Goal: Task Accomplishment & Management: Manage account settings

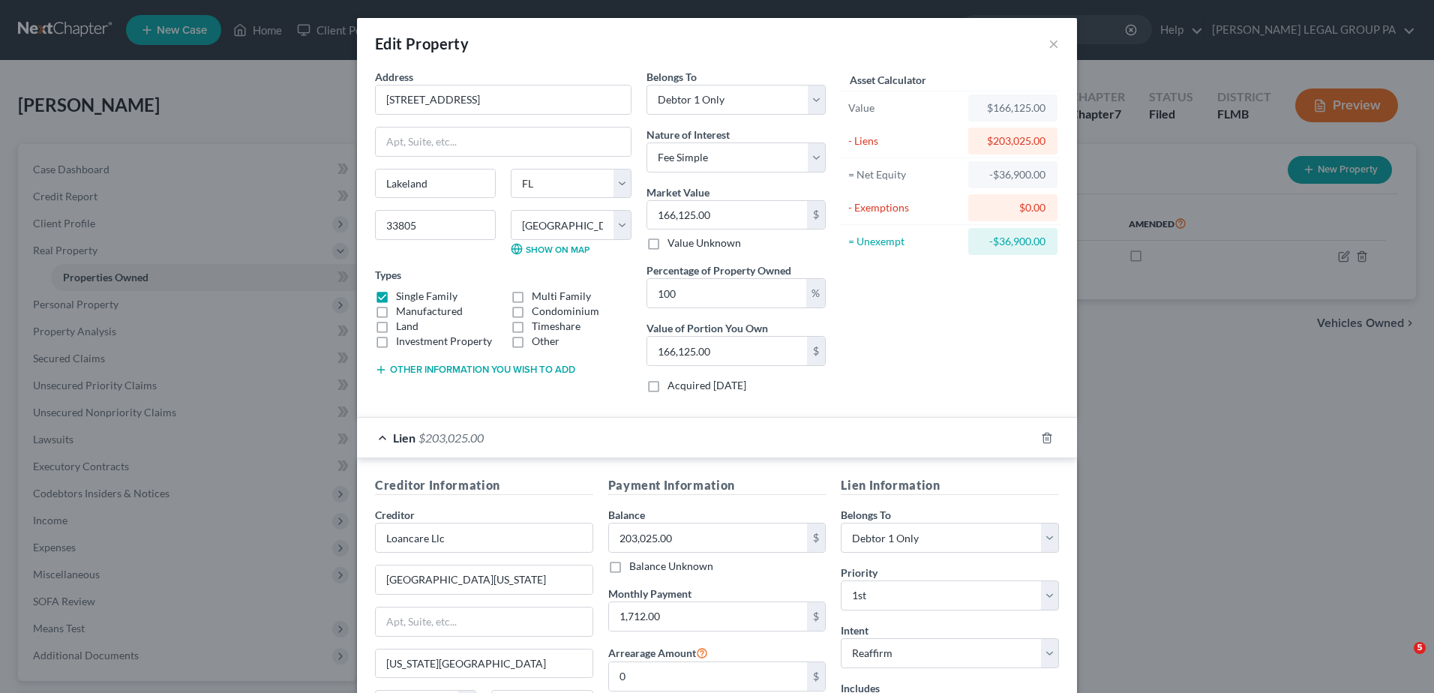
select select "9"
select select "52"
select select "0"
select select "48"
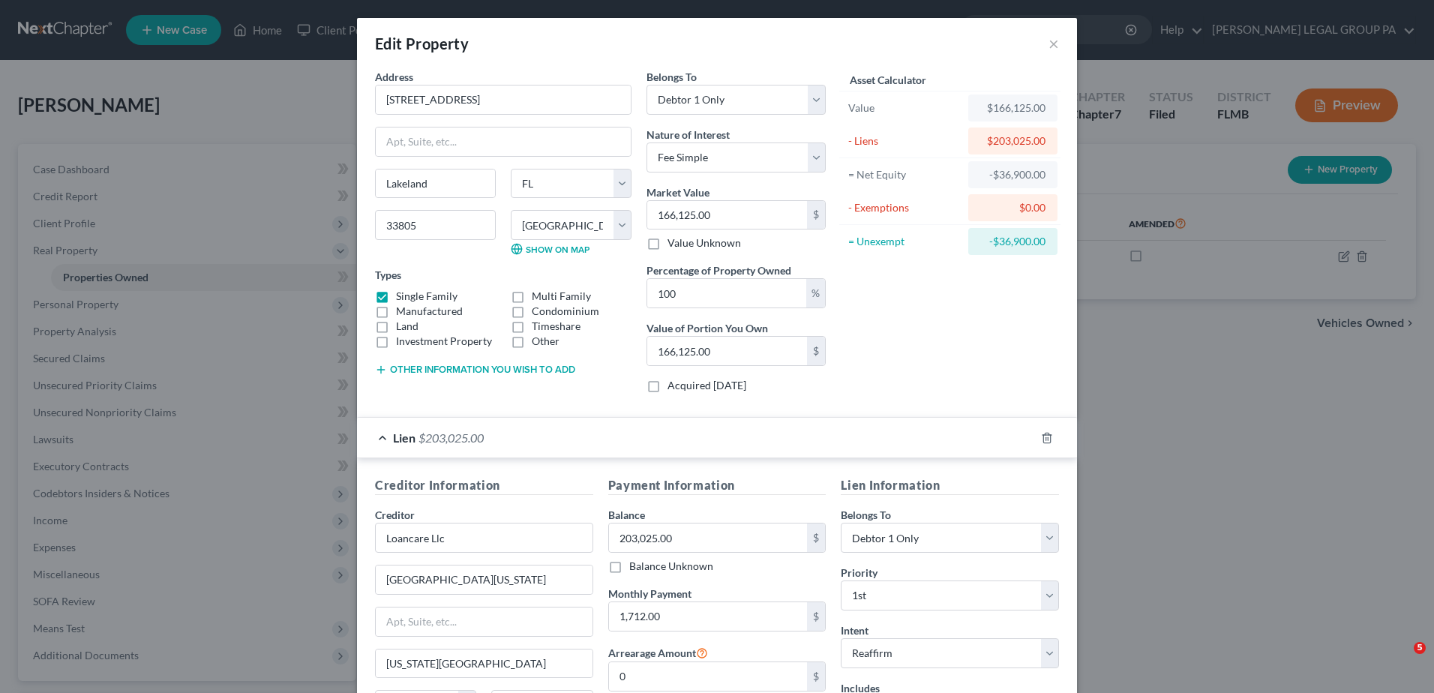
select select "0"
select select "2"
click at [1041, 39] on div "Edit Property ×" at bounding box center [717, 43] width 720 height 51
click at [1049, 40] on button "×" at bounding box center [1054, 44] width 11 height 18
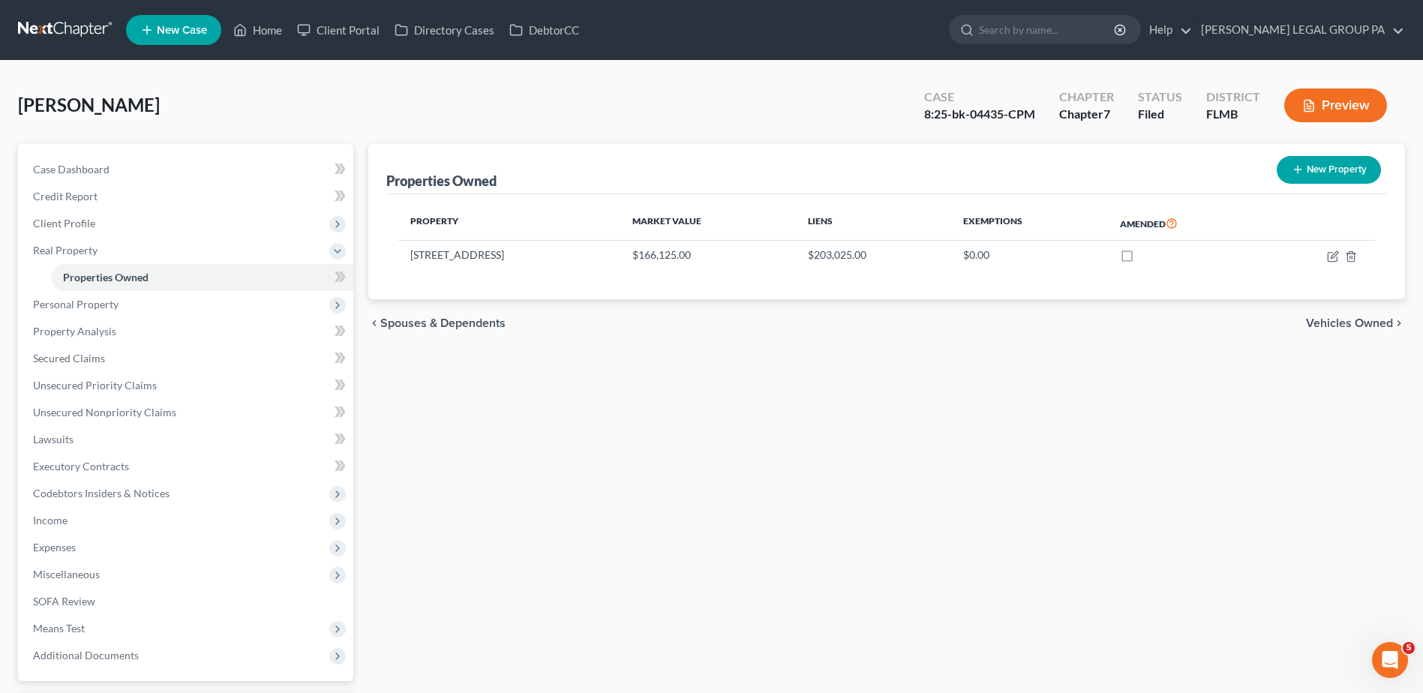
click at [39, 20] on link at bounding box center [66, 30] width 96 height 27
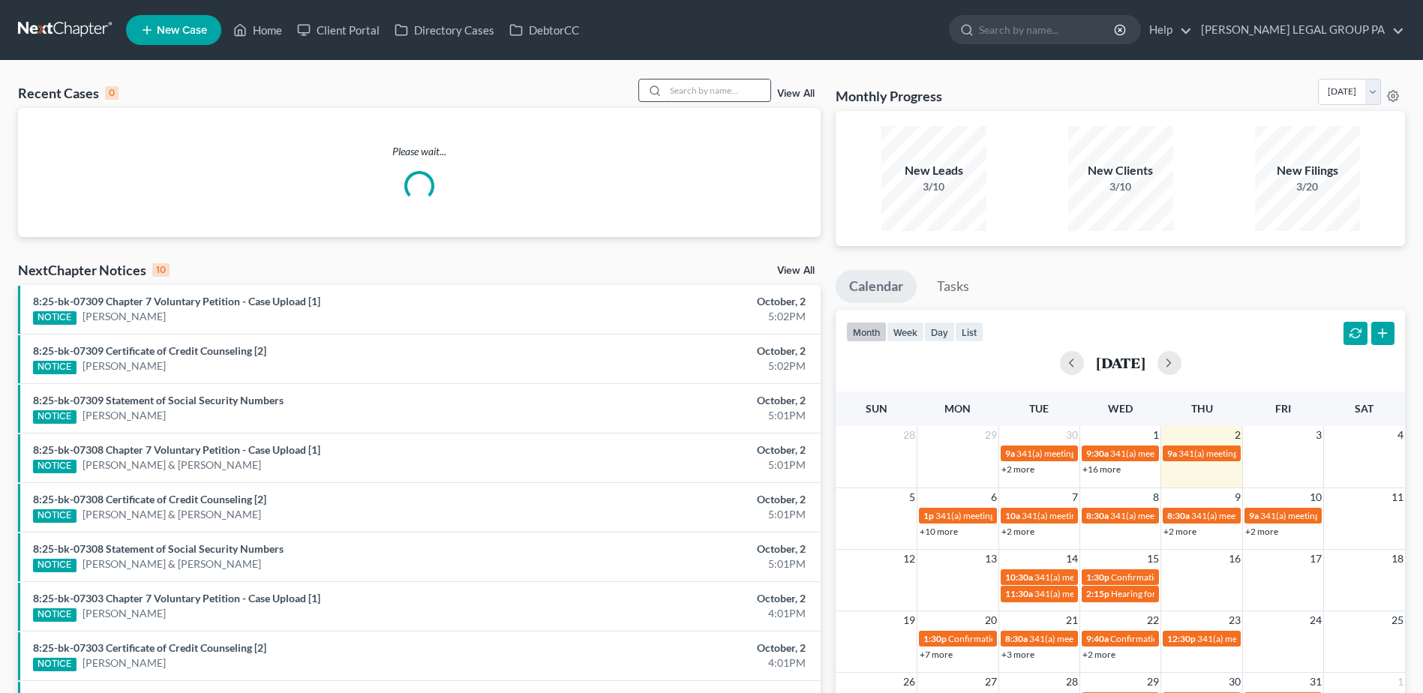
click at [717, 86] on input "search" at bounding box center [717, 91] width 105 height 22
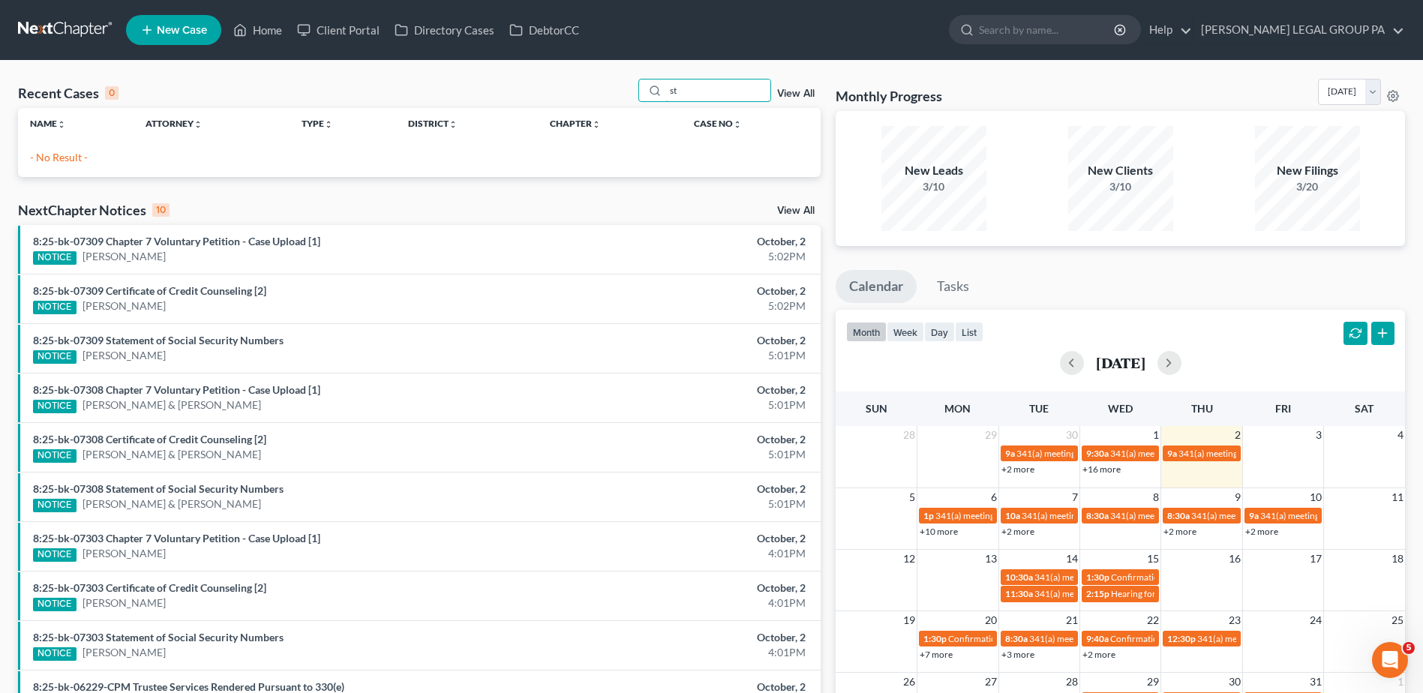
type input "s"
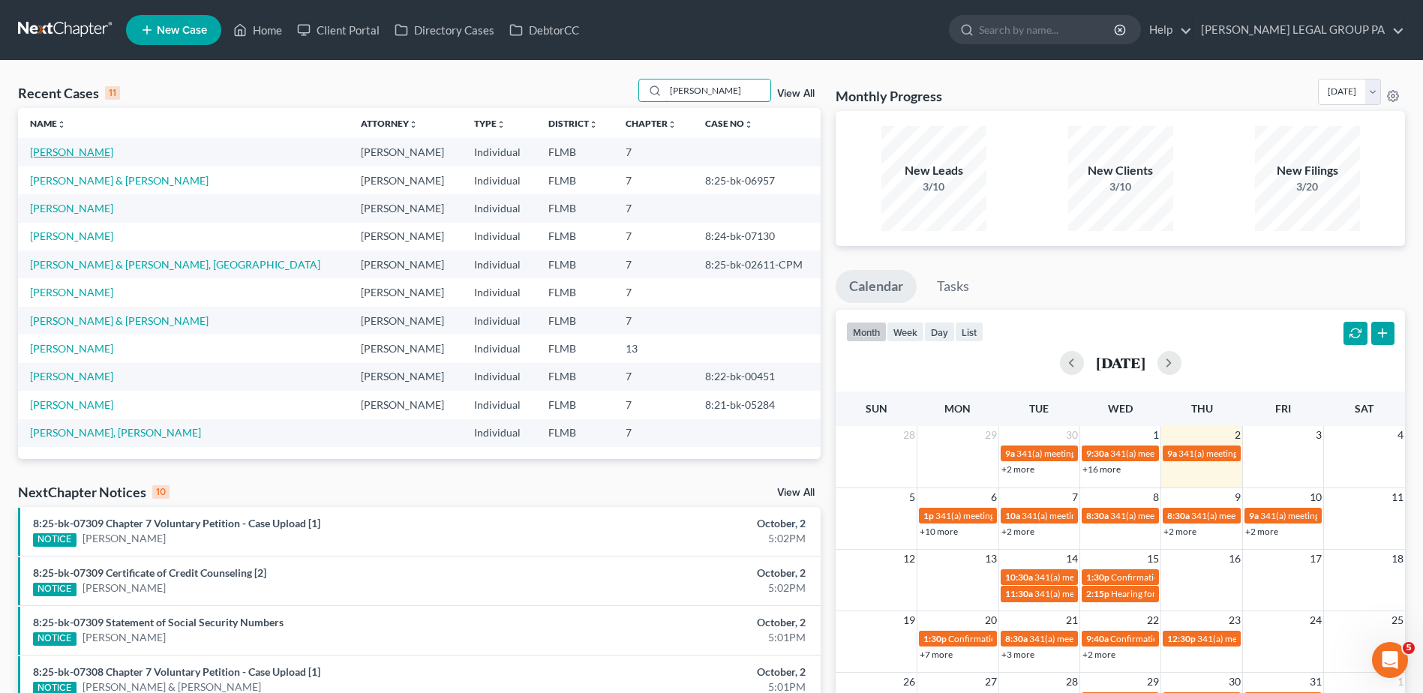
type input "smith"
click at [71, 152] on link "[PERSON_NAME]" at bounding box center [71, 152] width 83 height 13
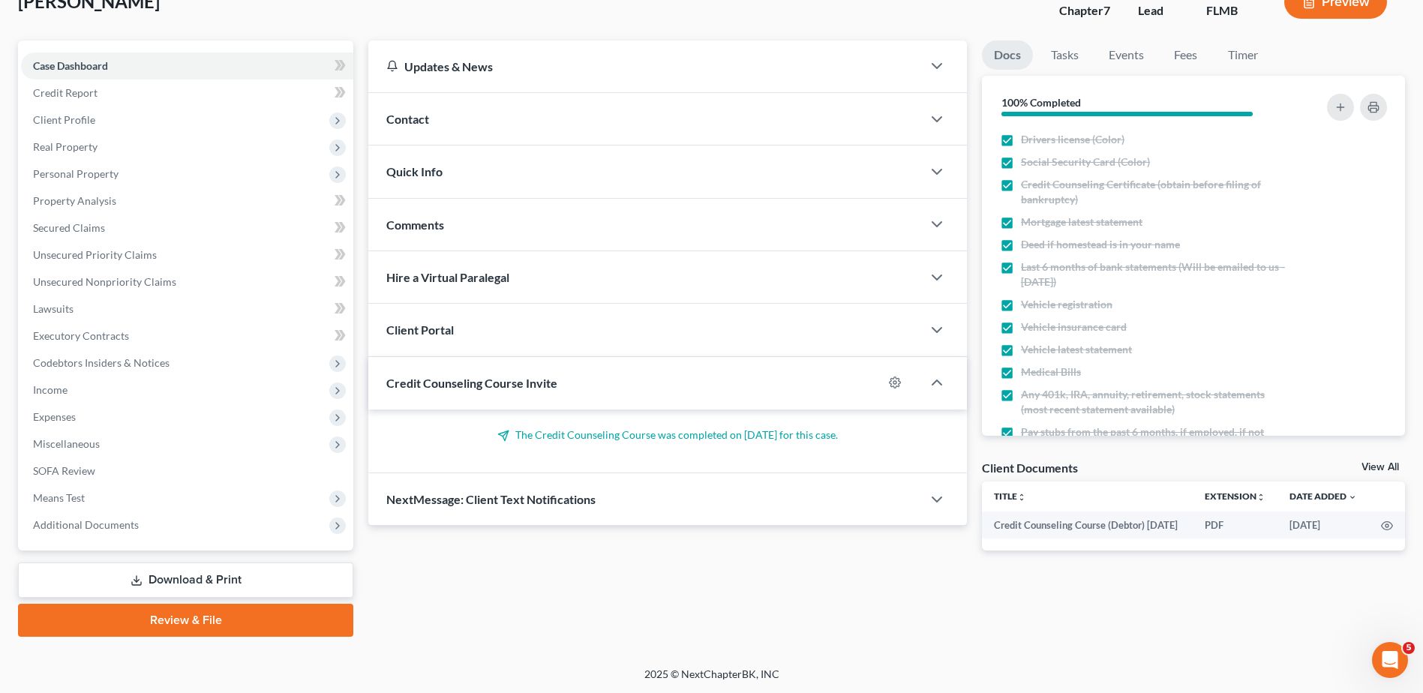
scroll to position [104, 0]
click at [91, 515] on span "Additional Documents" at bounding box center [187, 524] width 332 height 27
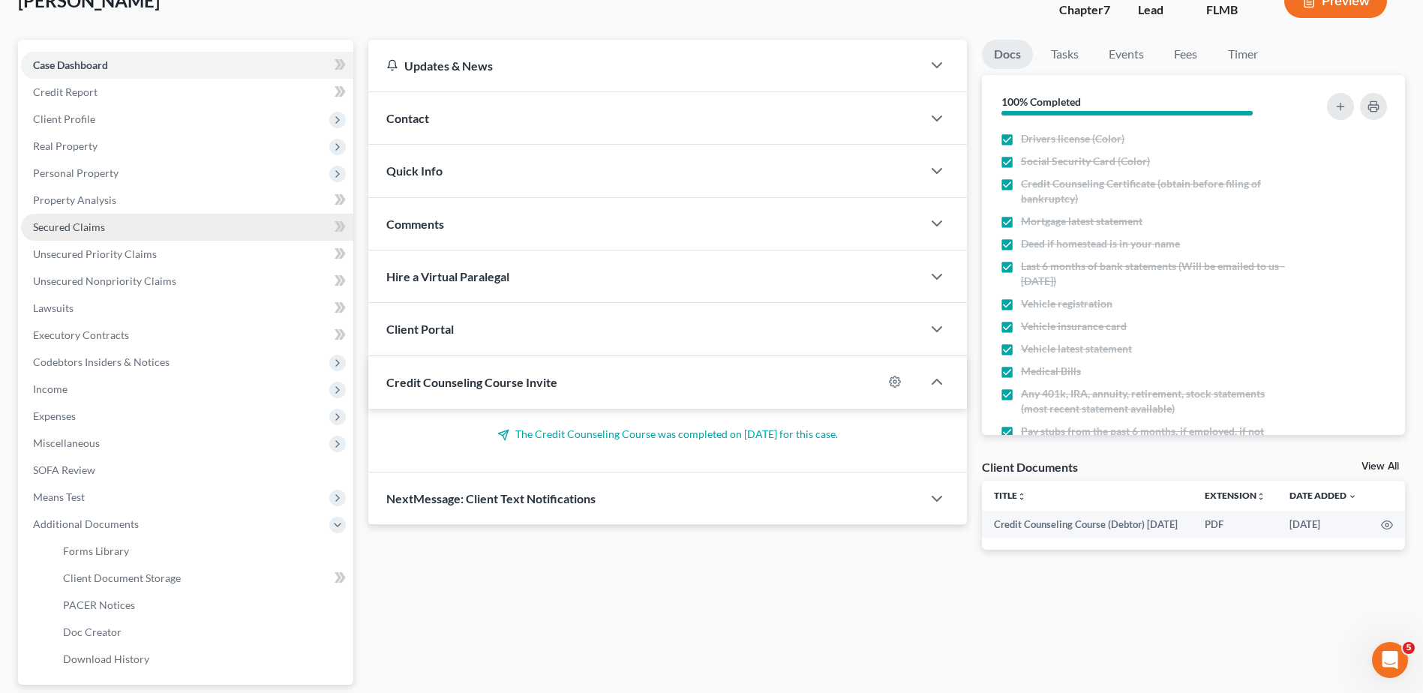
click at [93, 234] on link "Secured Claims" at bounding box center [187, 227] width 332 height 27
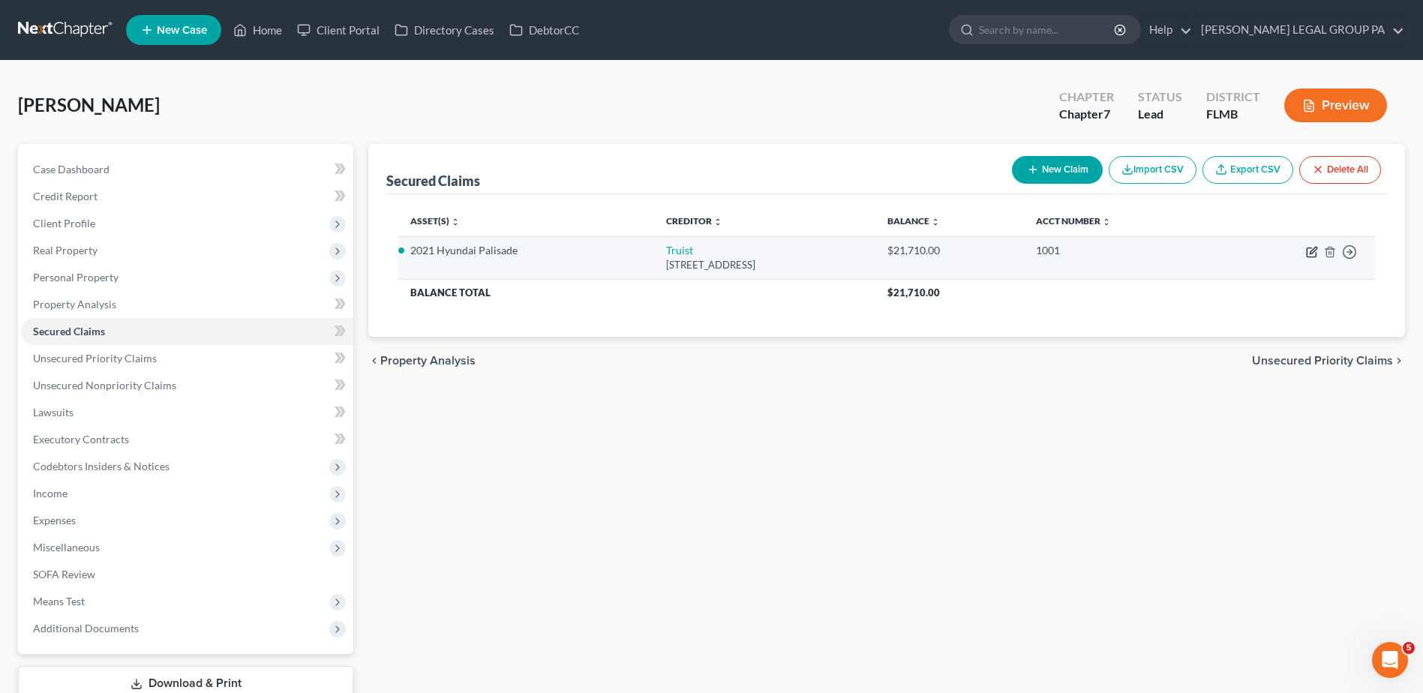
click at [1313, 252] on icon "button" at bounding box center [1313, 250] width 7 height 7
select select "28"
select select "2"
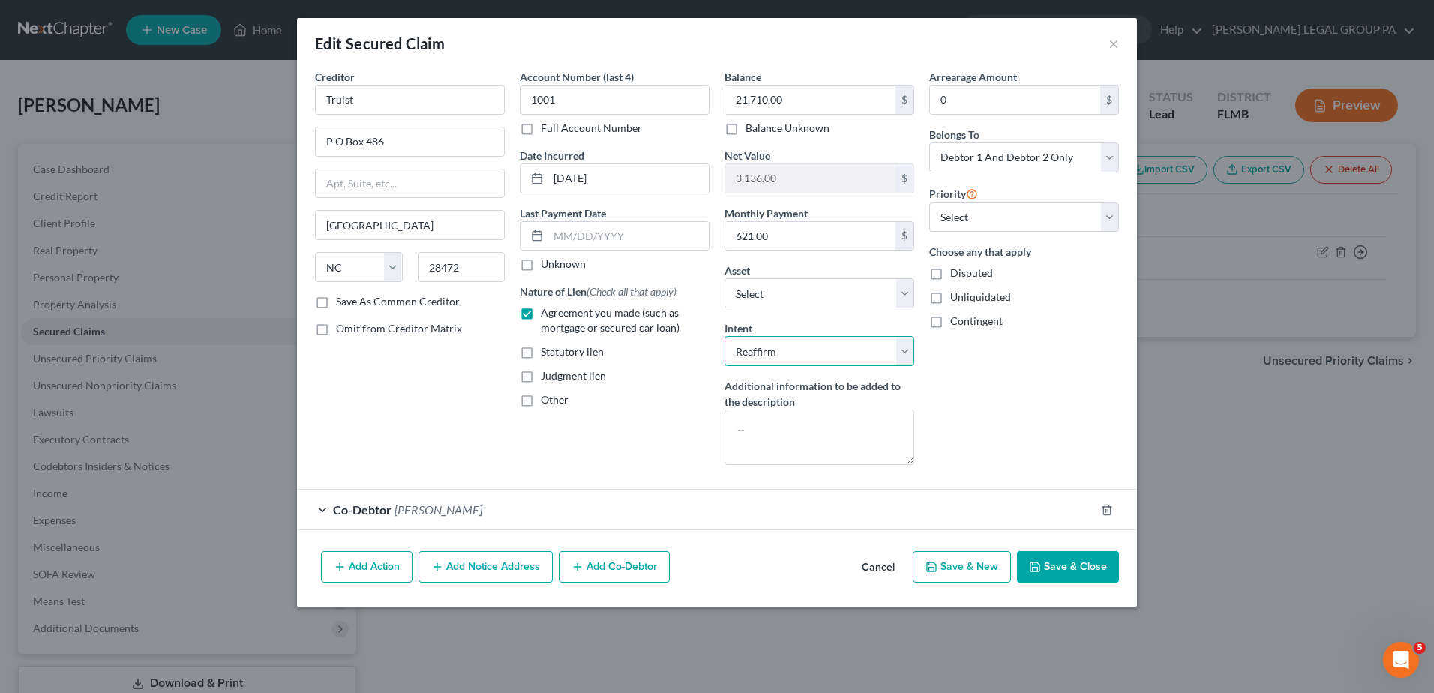
click at [806, 359] on select "Select Surrender Redeem Reaffirm Avoid Other" at bounding box center [820, 351] width 190 height 30
select select "4"
click at [725, 336] on select "Select Surrender Redeem Reaffirm Avoid Other" at bounding box center [820, 351] width 190 height 30
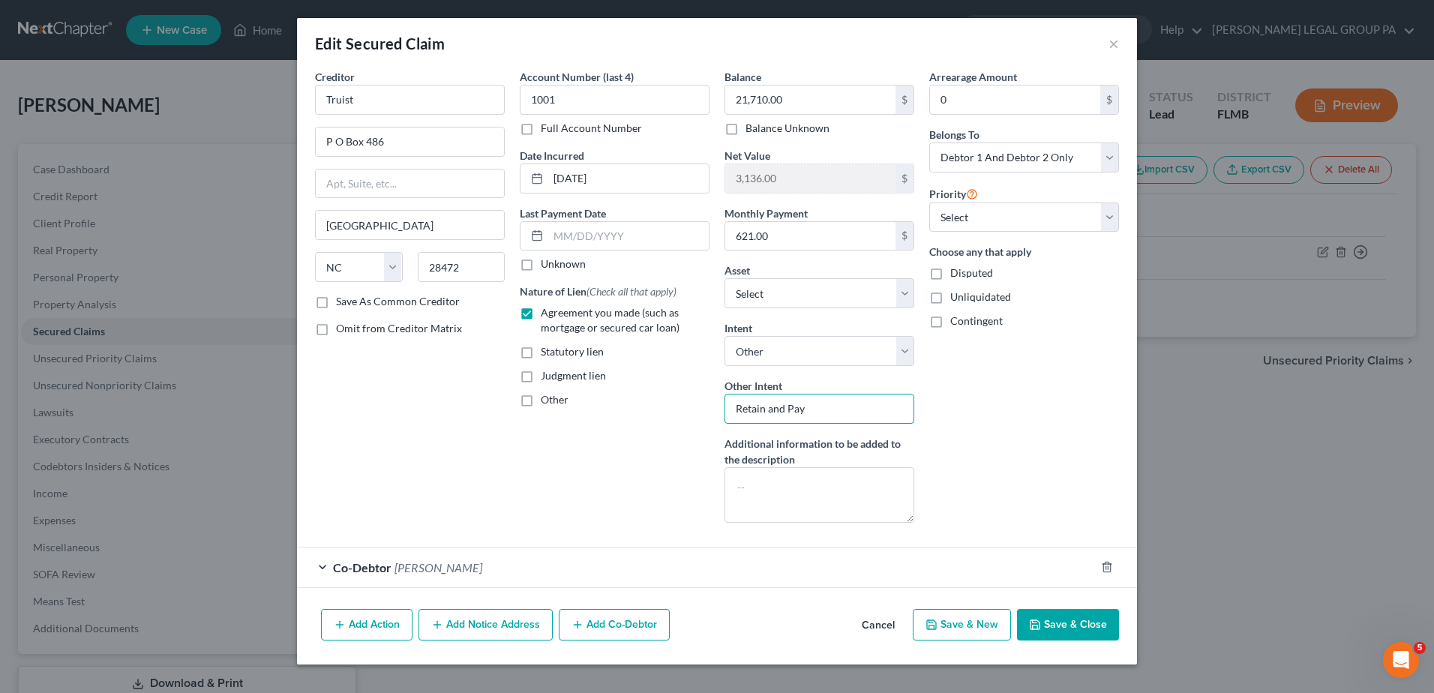
click at [806, 410] on input "Retain and Pay" at bounding box center [820, 409] width 190 height 30
click at [796, 350] on select "Select Surrender Redeem Reaffirm Avoid Other" at bounding box center [820, 351] width 190 height 30
select select "2"
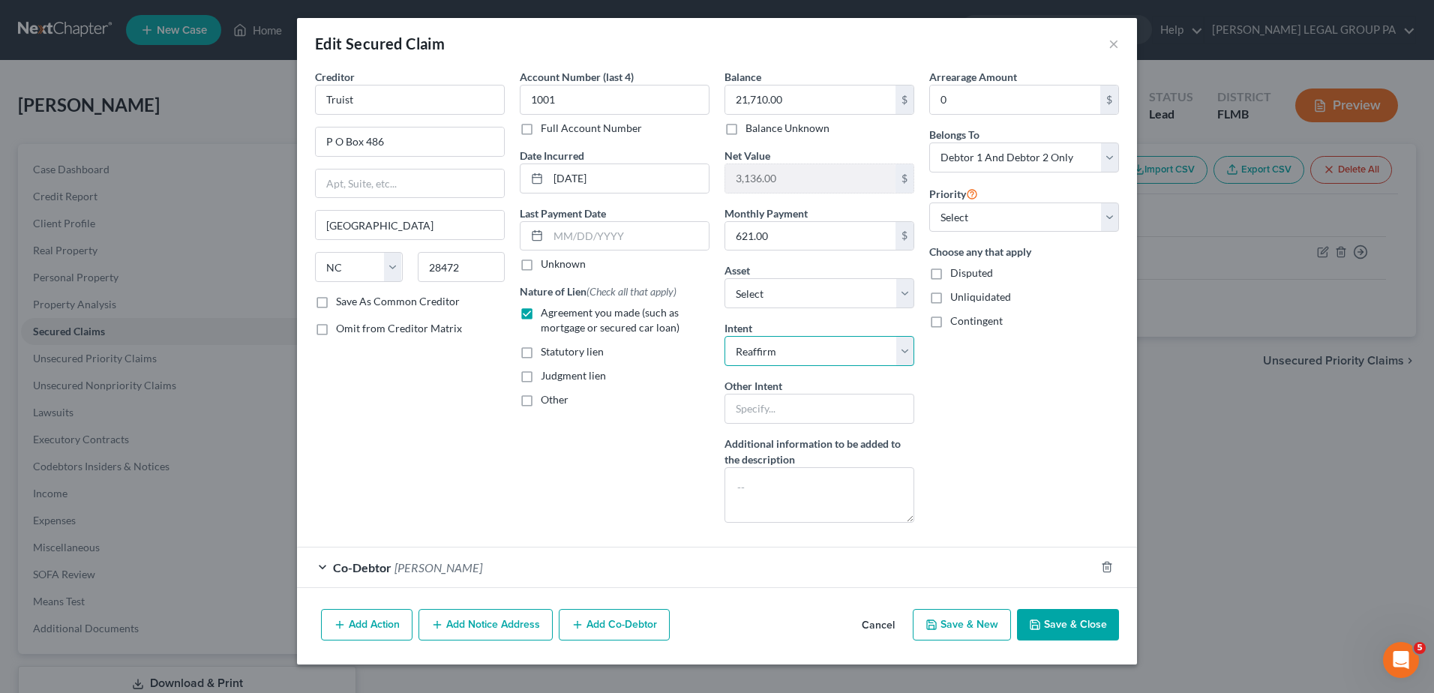
click at [725, 336] on select "Select Surrender Redeem Reaffirm Avoid Other" at bounding box center [820, 351] width 190 height 30
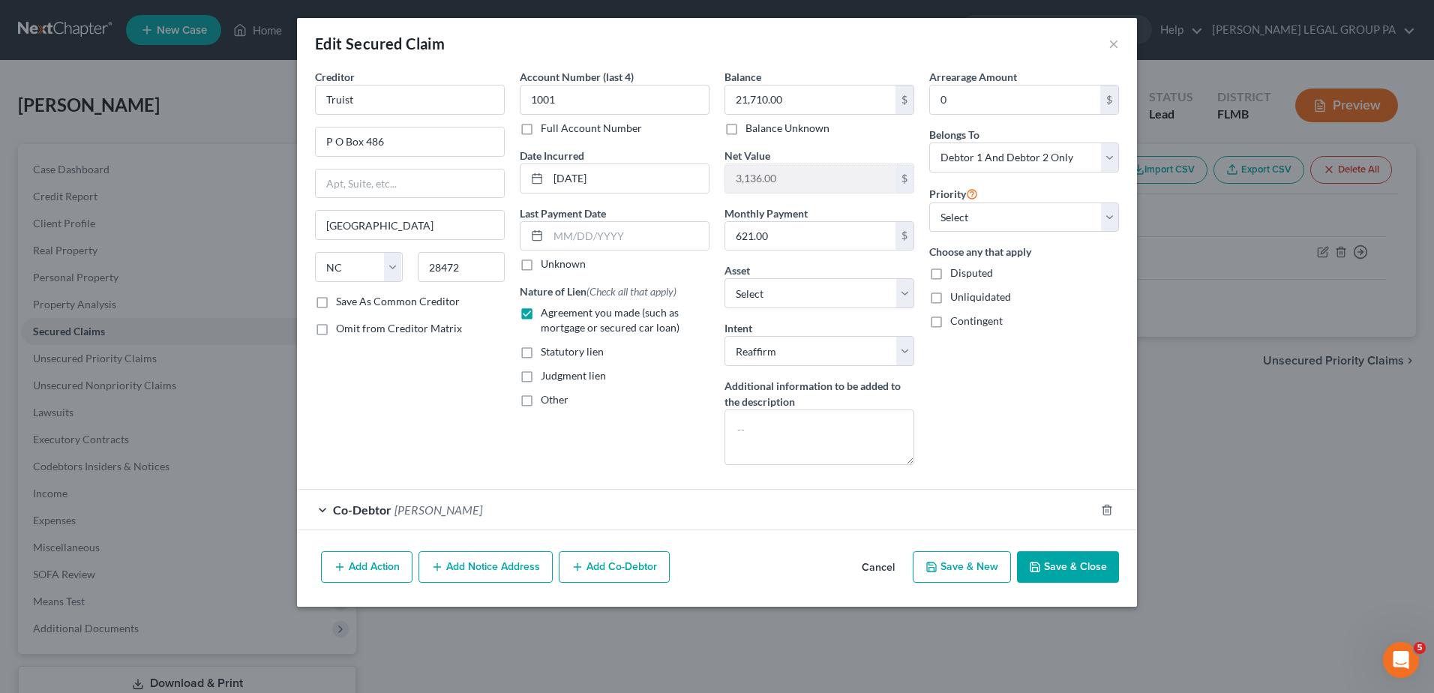
click at [1064, 575] on button "Save & Close" at bounding box center [1068, 567] width 102 height 32
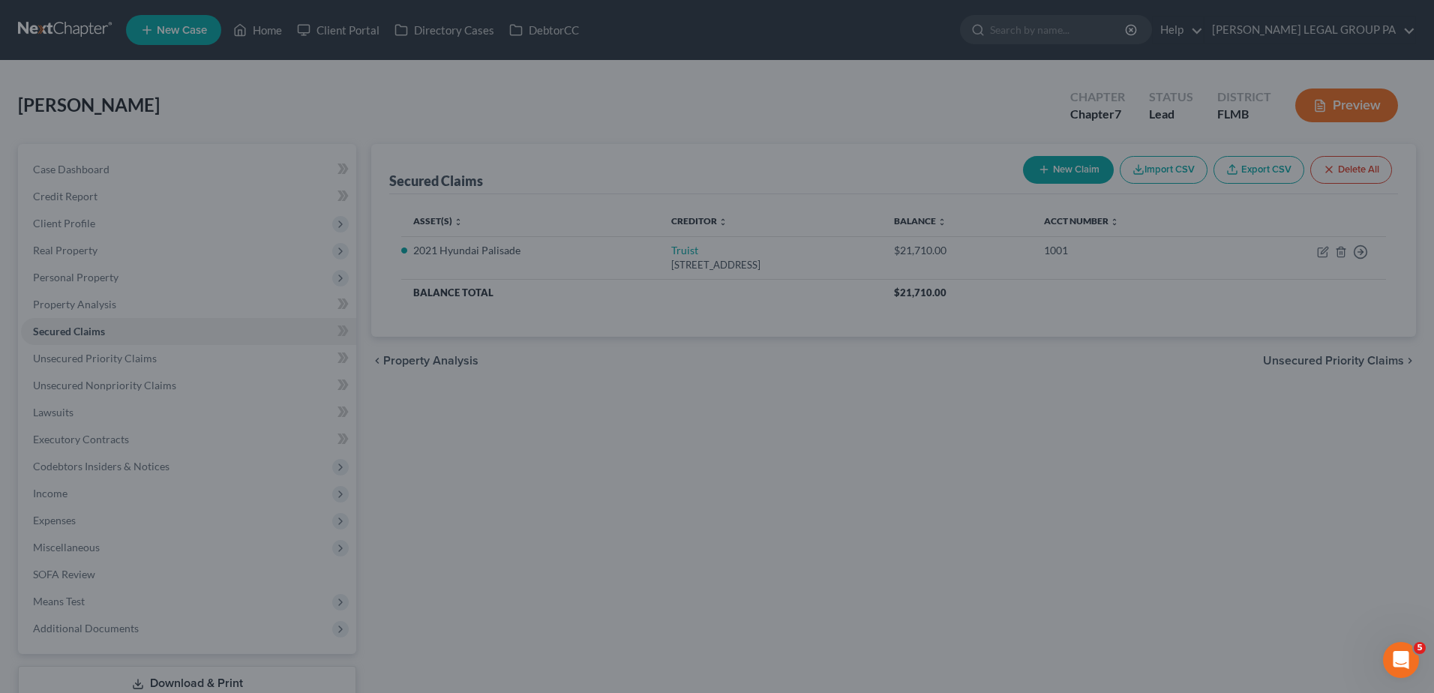
select select "2"
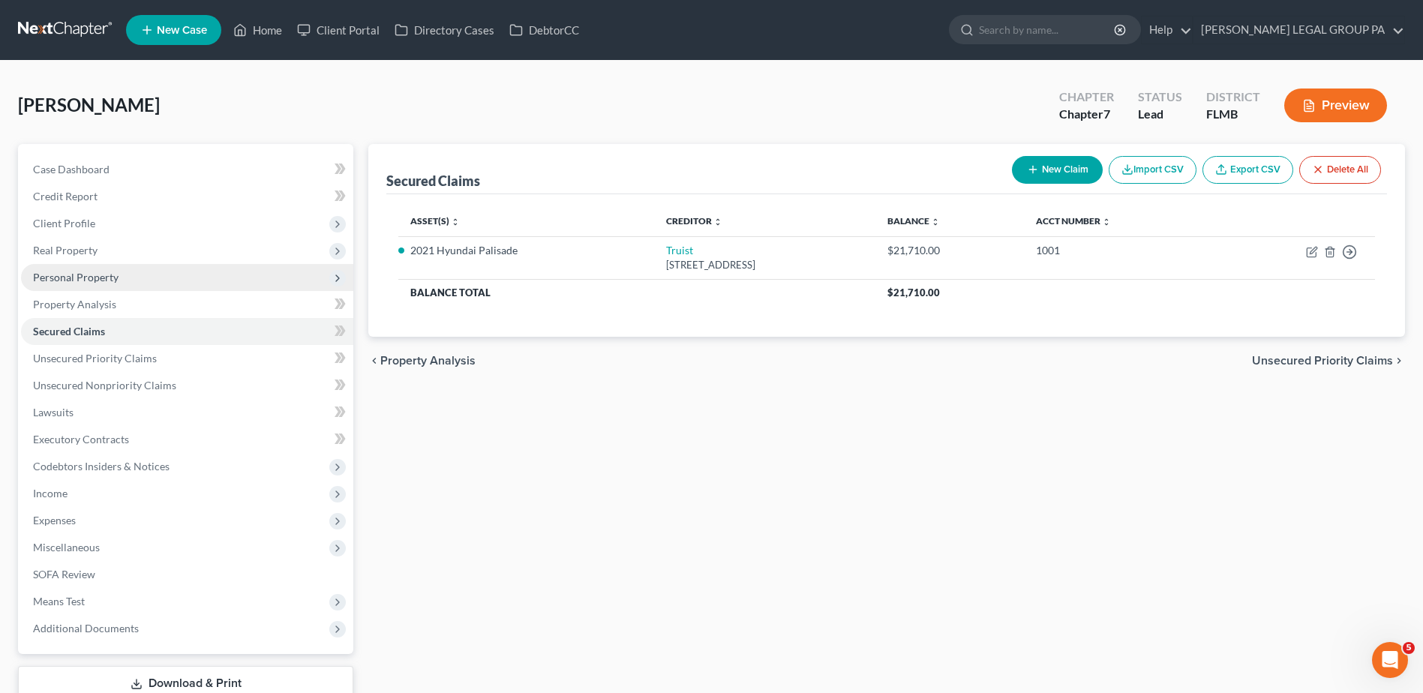
click at [114, 279] on span "Personal Property" at bounding box center [76, 277] width 86 height 13
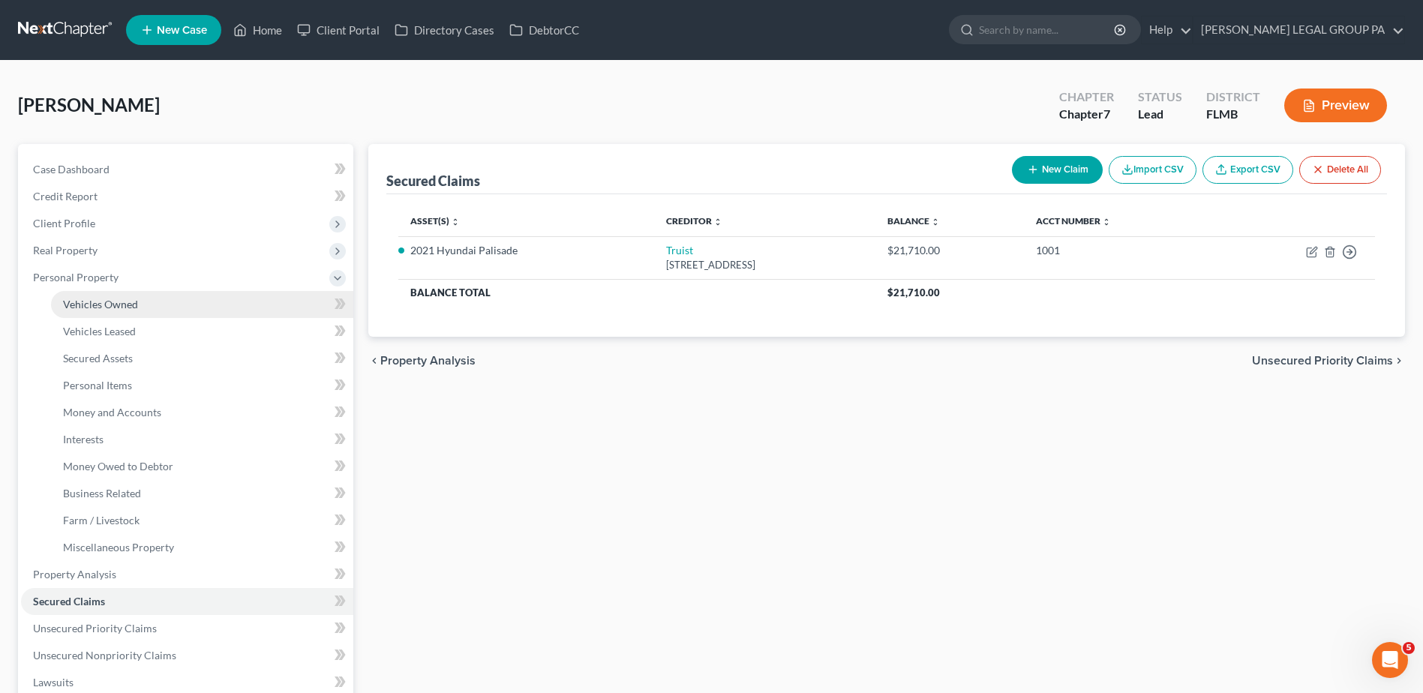
click at [117, 300] on span "Vehicles Owned" at bounding box center [100, 304] width 75 height 13
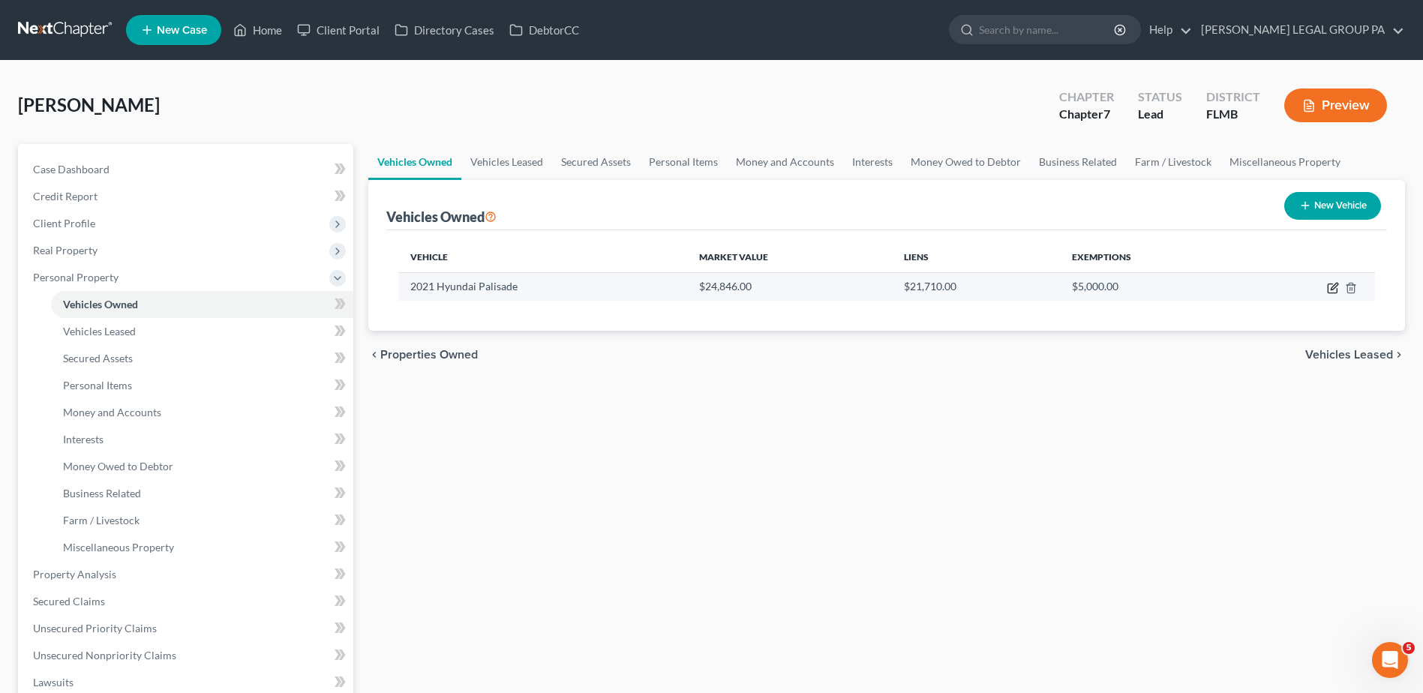
click at [1332, 285] on icon "button" at bounding box center [1333, 288] width 12 height 12
select select "0"
select select "5"
select select "2"
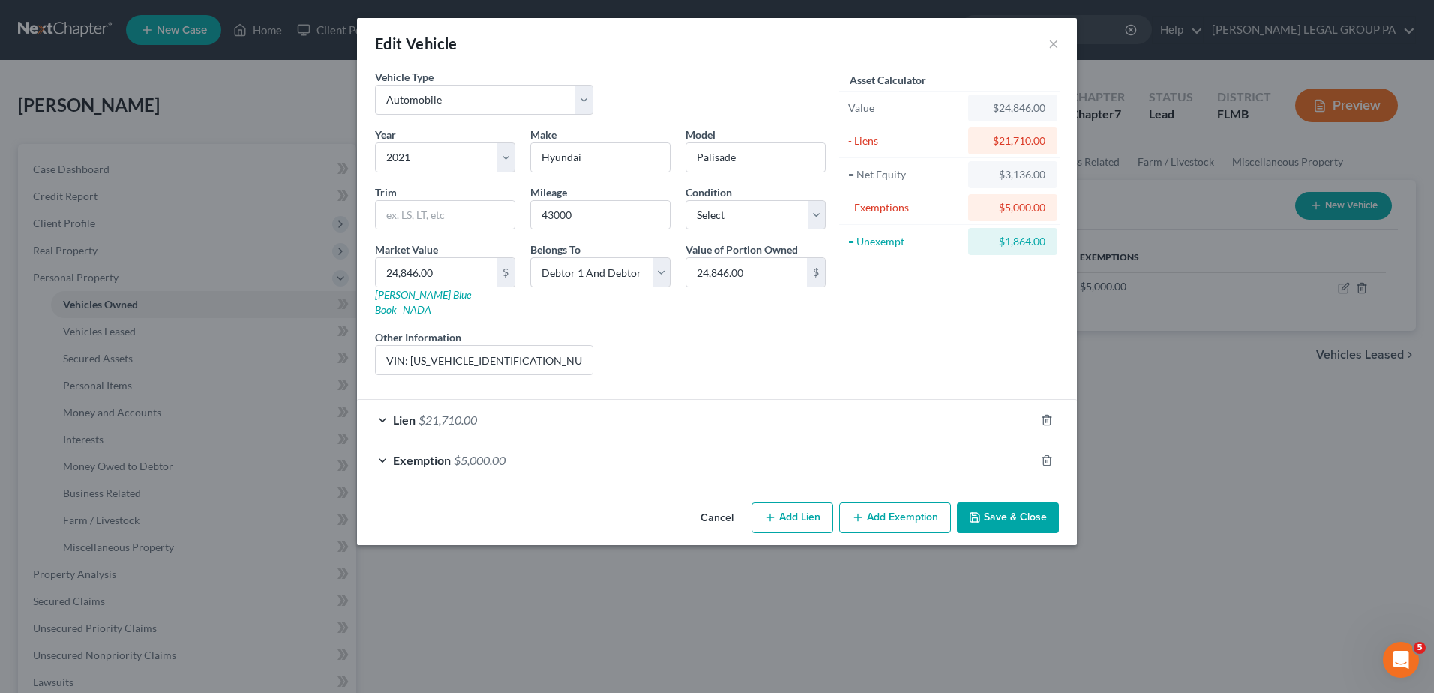
click at [1000, 503] on button "Save & Close" at bounding box center [1008, 519] width 102 height 32
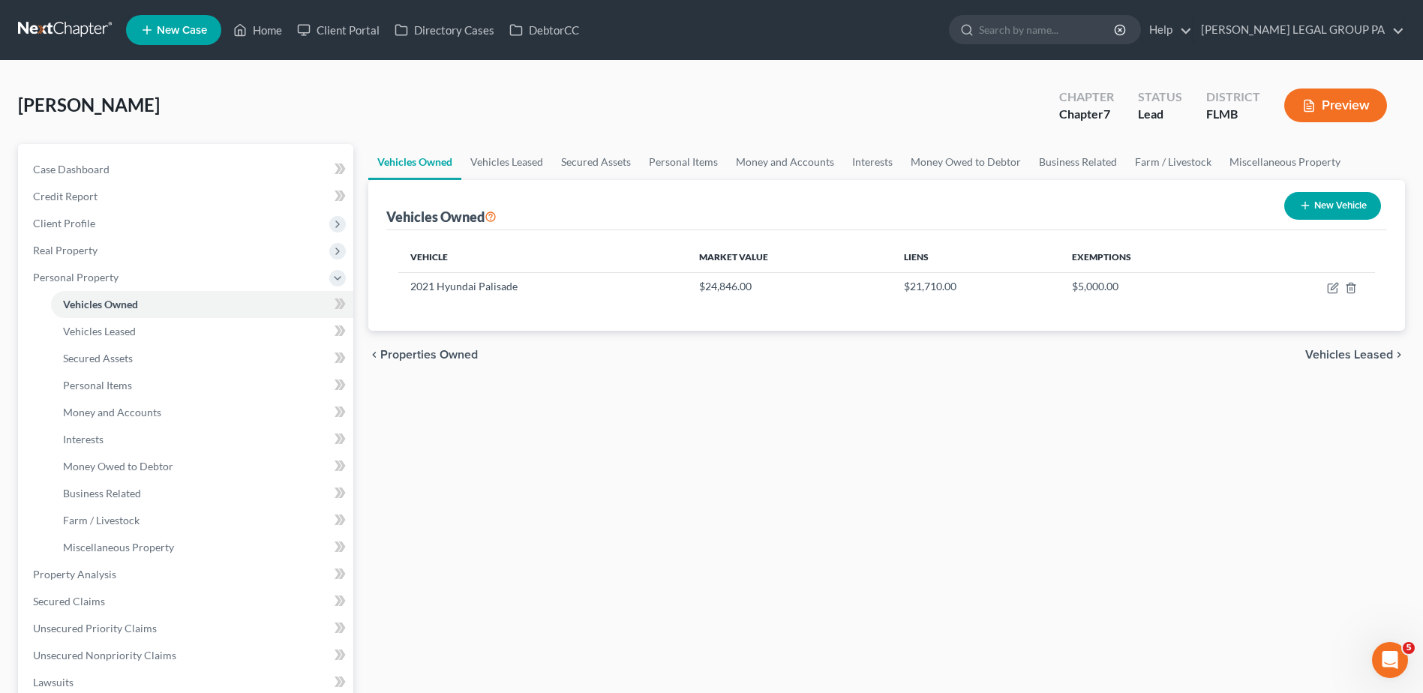
click at [79, 28] on link at bounding box center [66, 30] width 96 height 27
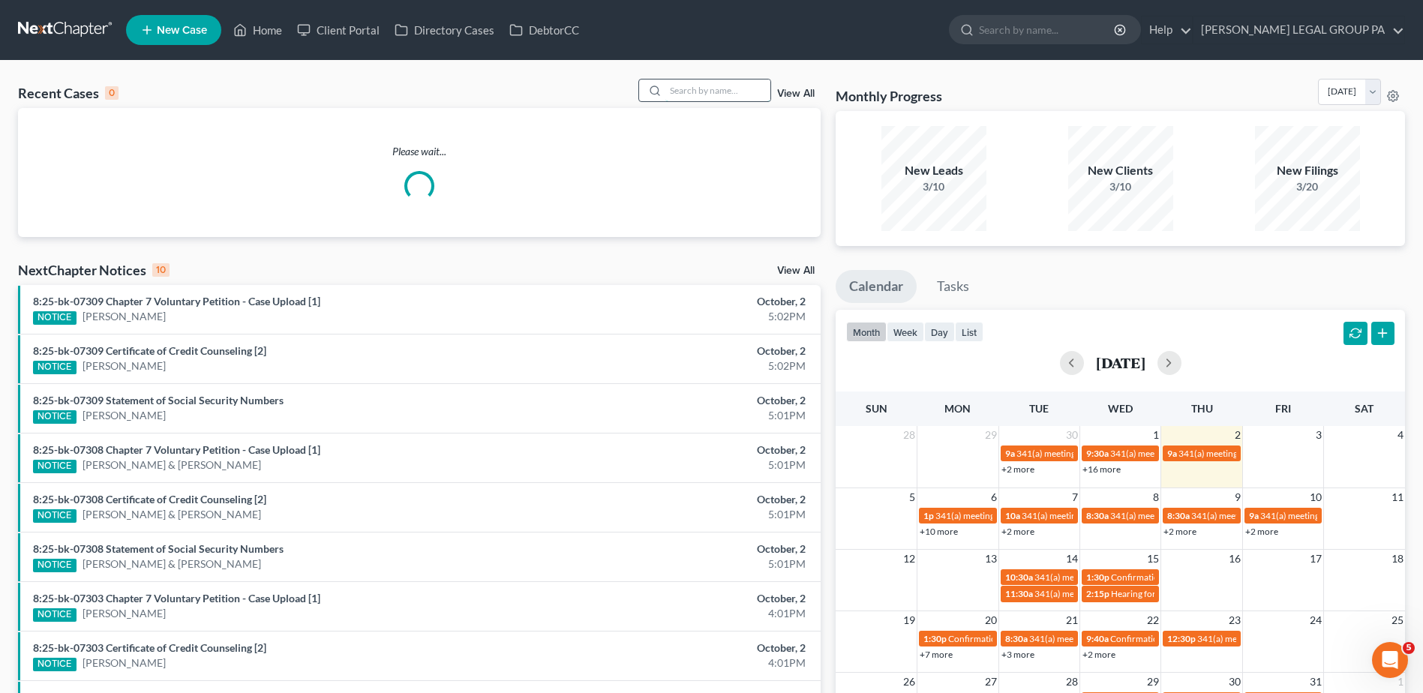
click at [690, 89] on input "search" at bounding box center [717, 91] width 105 height 22
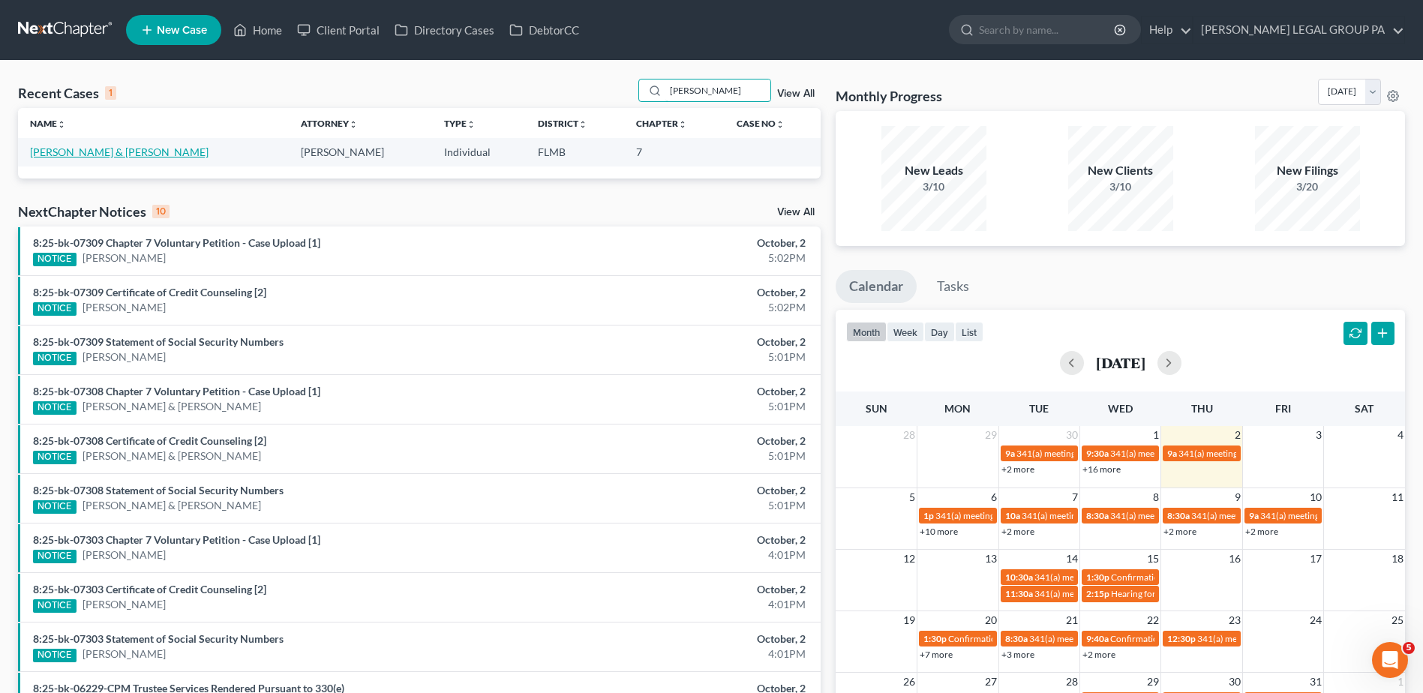
type input "[PERSON_NAME]"
click at [152, 151] on link "[PERSON_NAME] & [PERSON_NAME]" at bounding box center [119, 152] width 179 height 13
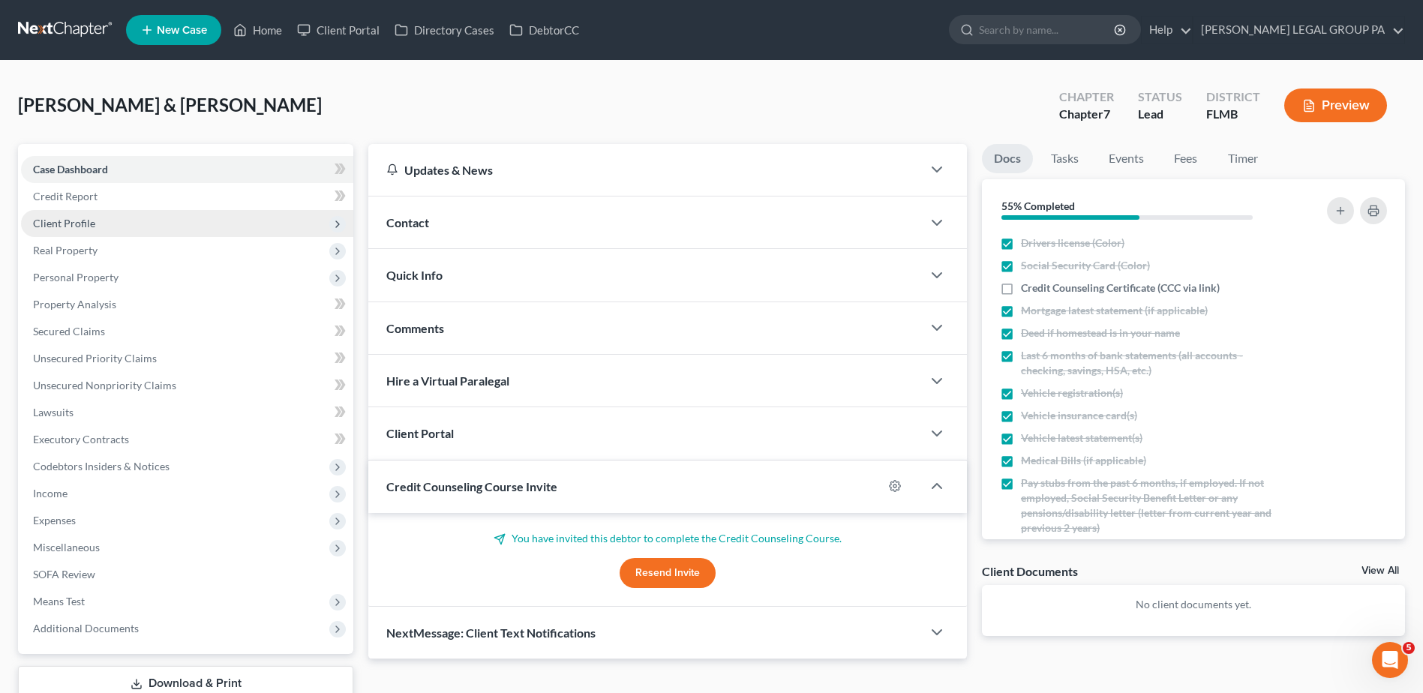
click at [118, 222] on span "Client Profile" at bounding box center [187, 223] width 332 height 27
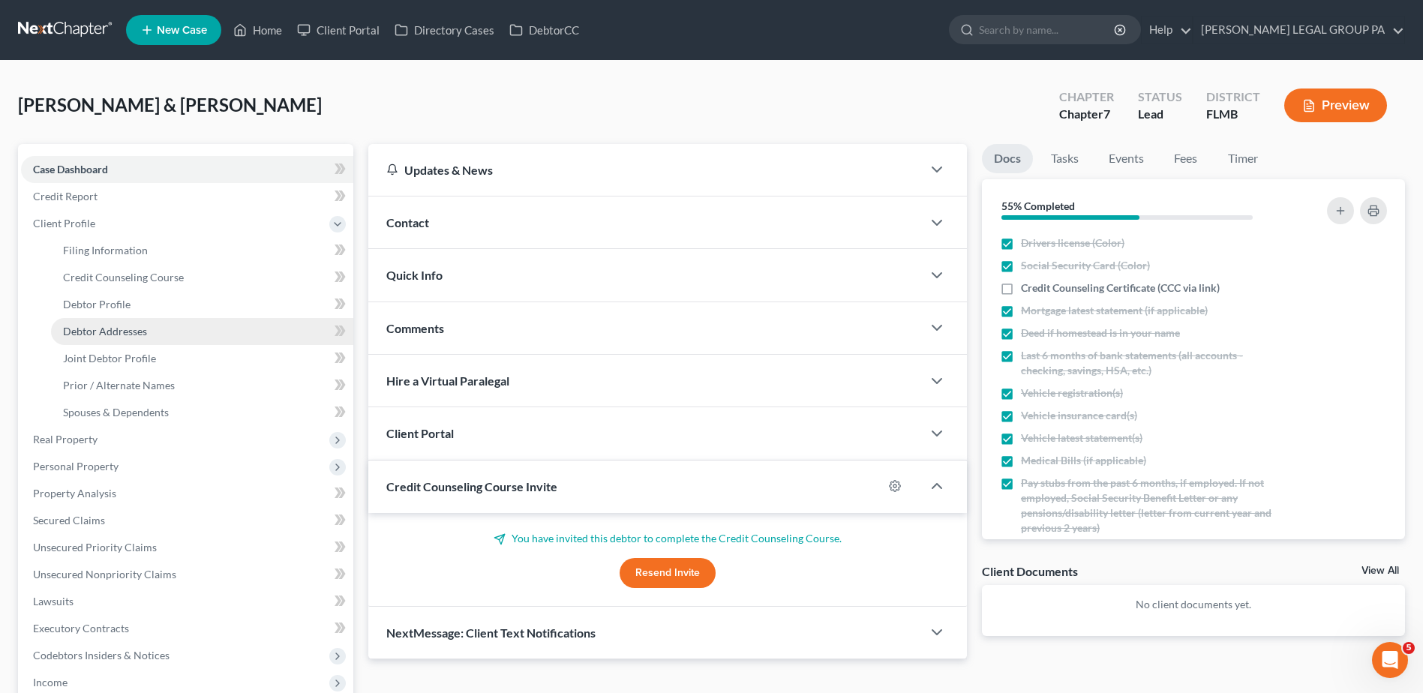
click at [142, 328] on span "Debtor Addresses" at bounding box center [105, 331] width 84 height 13
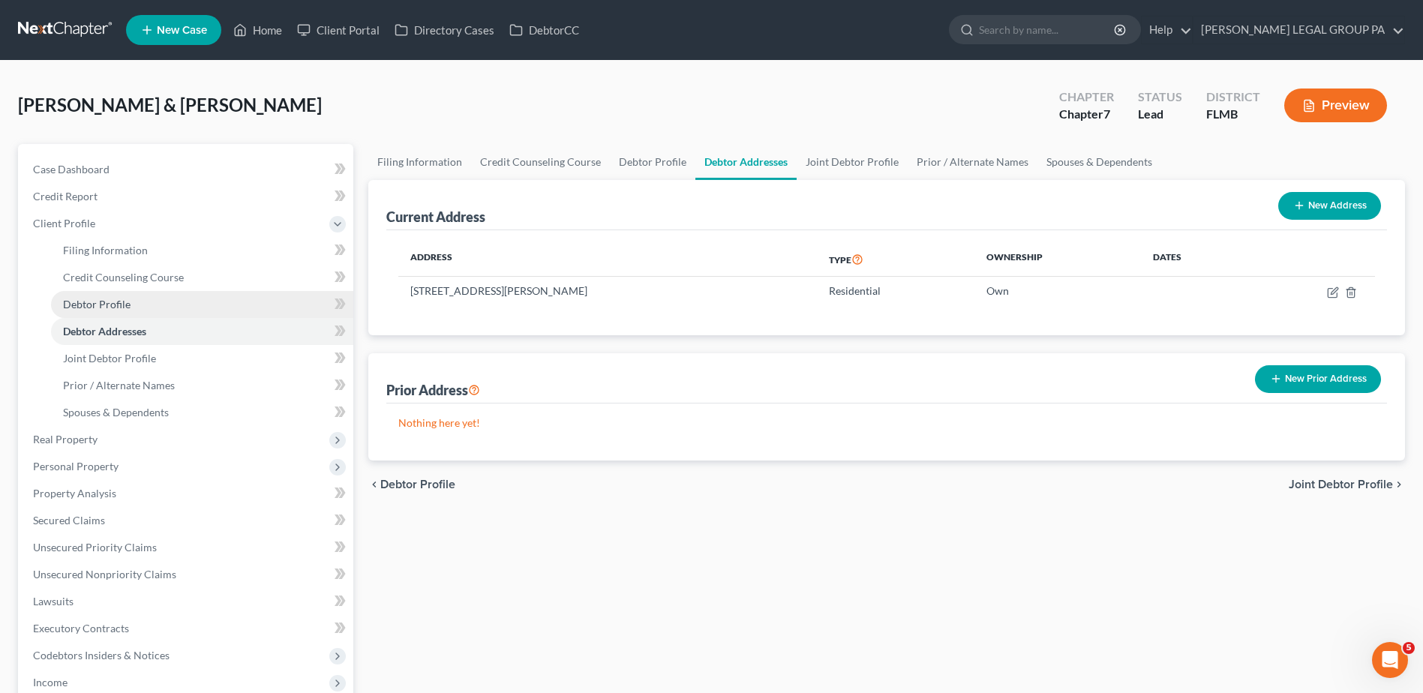
click at [148, 296] on link "Debtor Profile" at bounding box center [202, 304] width 302 height 27
select select "1"
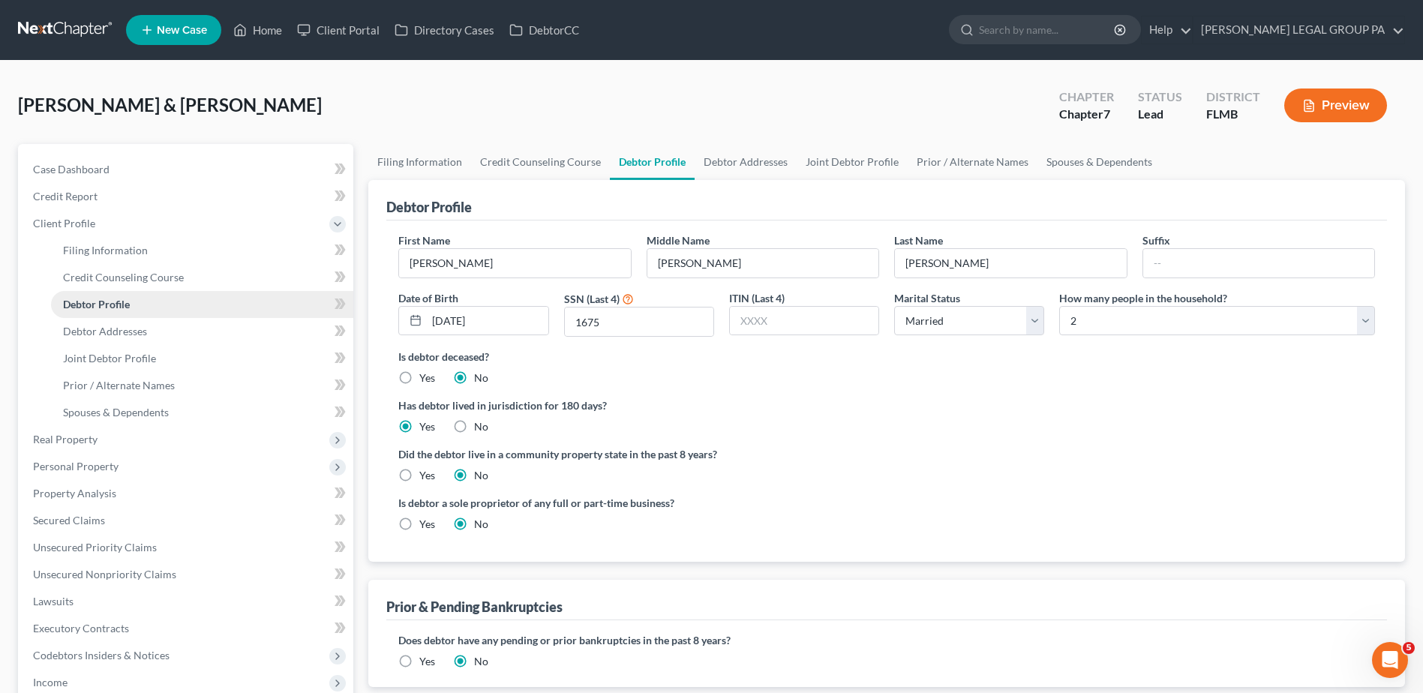
radio input "true"
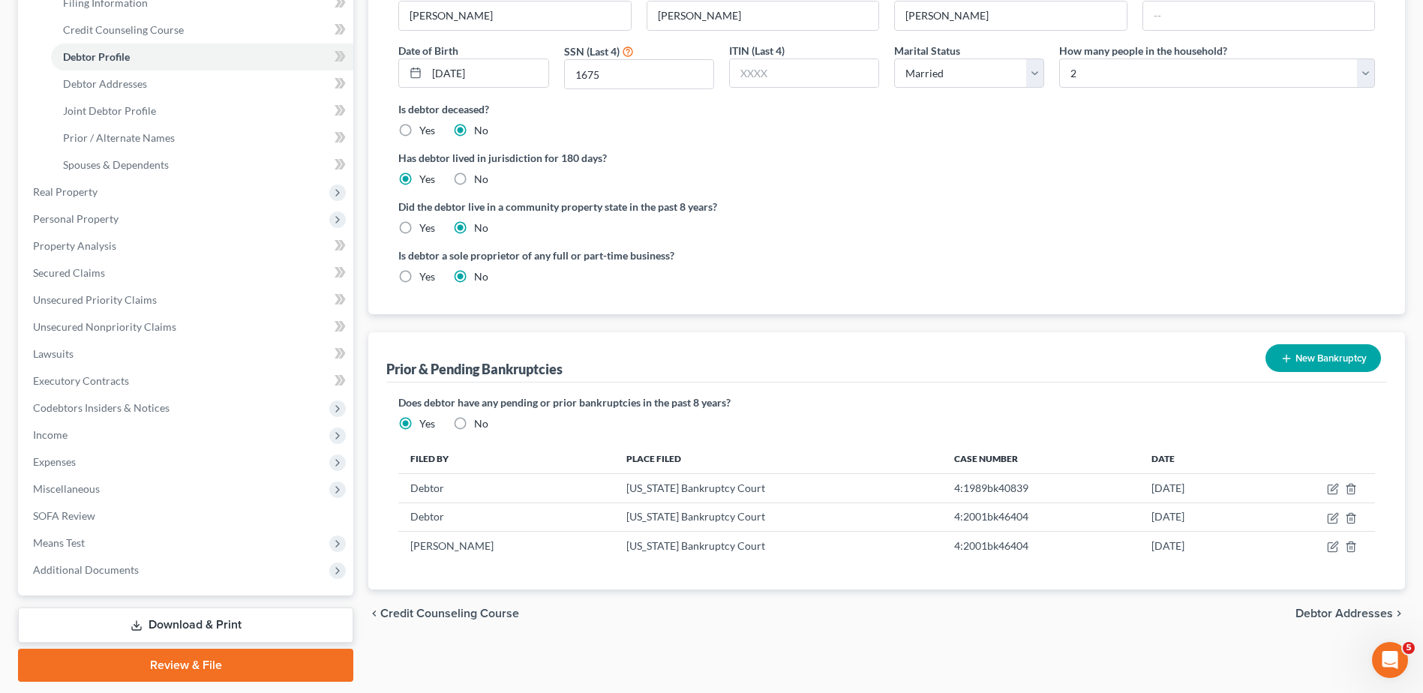
scroll to position [293, 0]
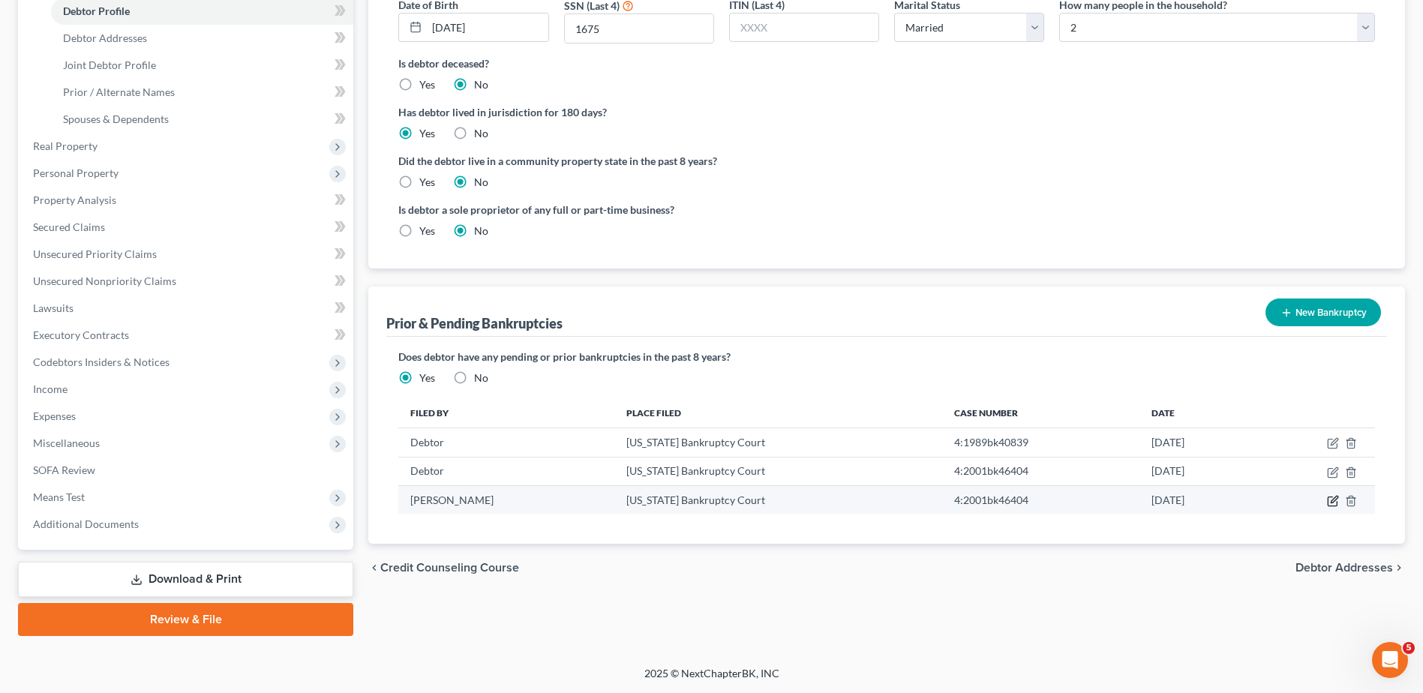
click at [1331, 501] on icon "button" at bounding box center [1333, 501] width 12 height 12
select select "other"
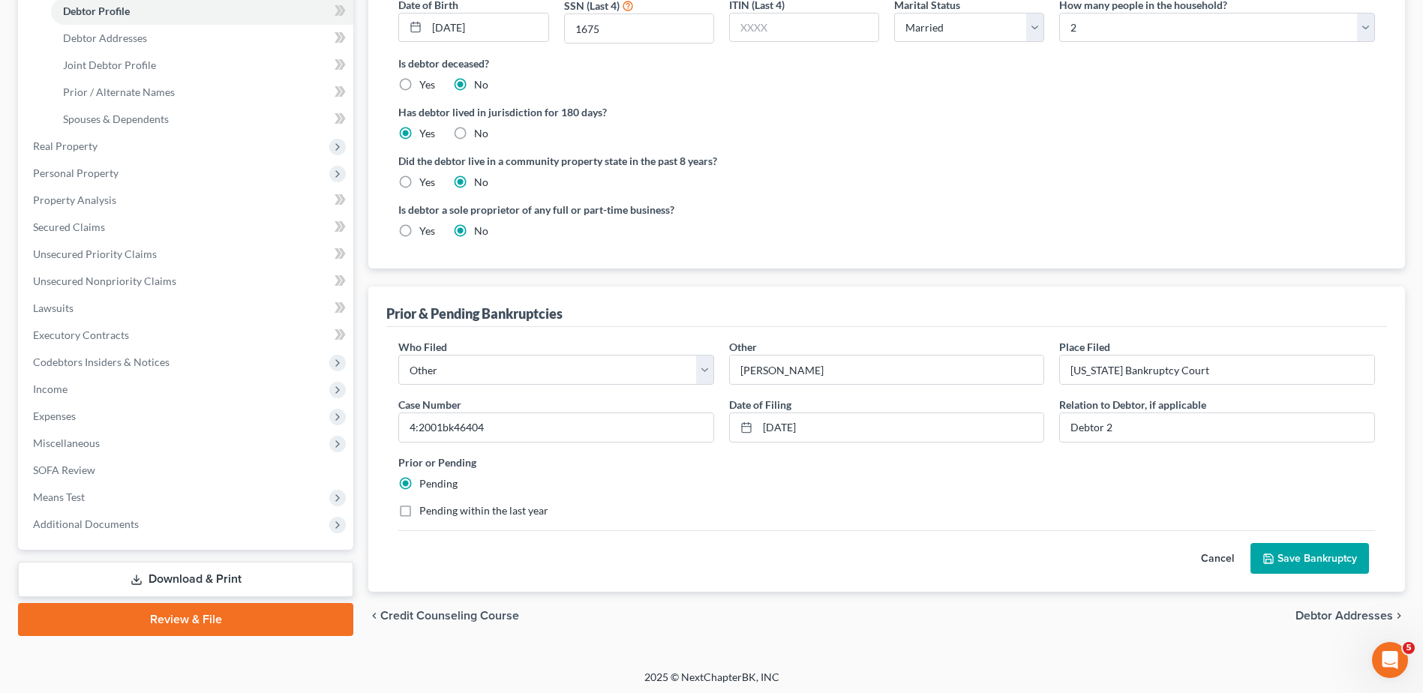
click at [1215, 561] on button "Cancel" at bounding box center [1218, 559] width 66 height 30
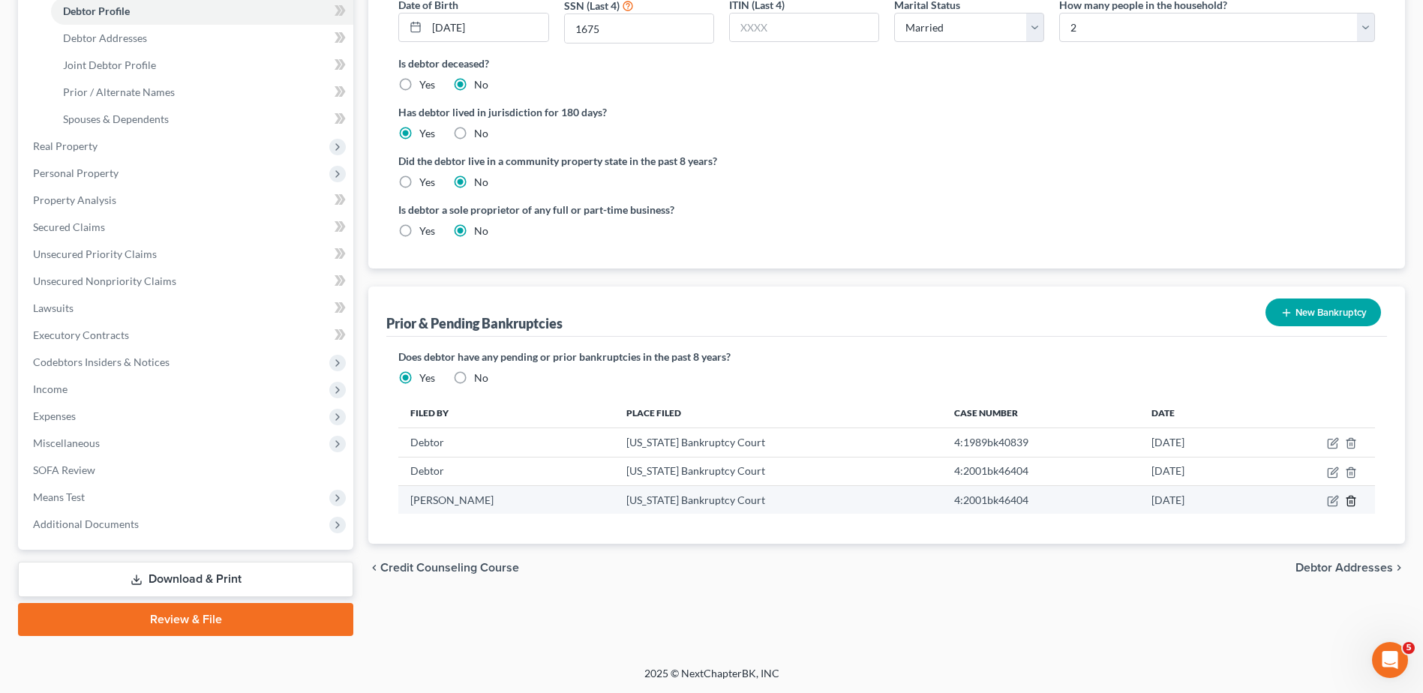
click at [1348, 505] on icon "button" at bounding box center [1350, 501] width 7 height 10
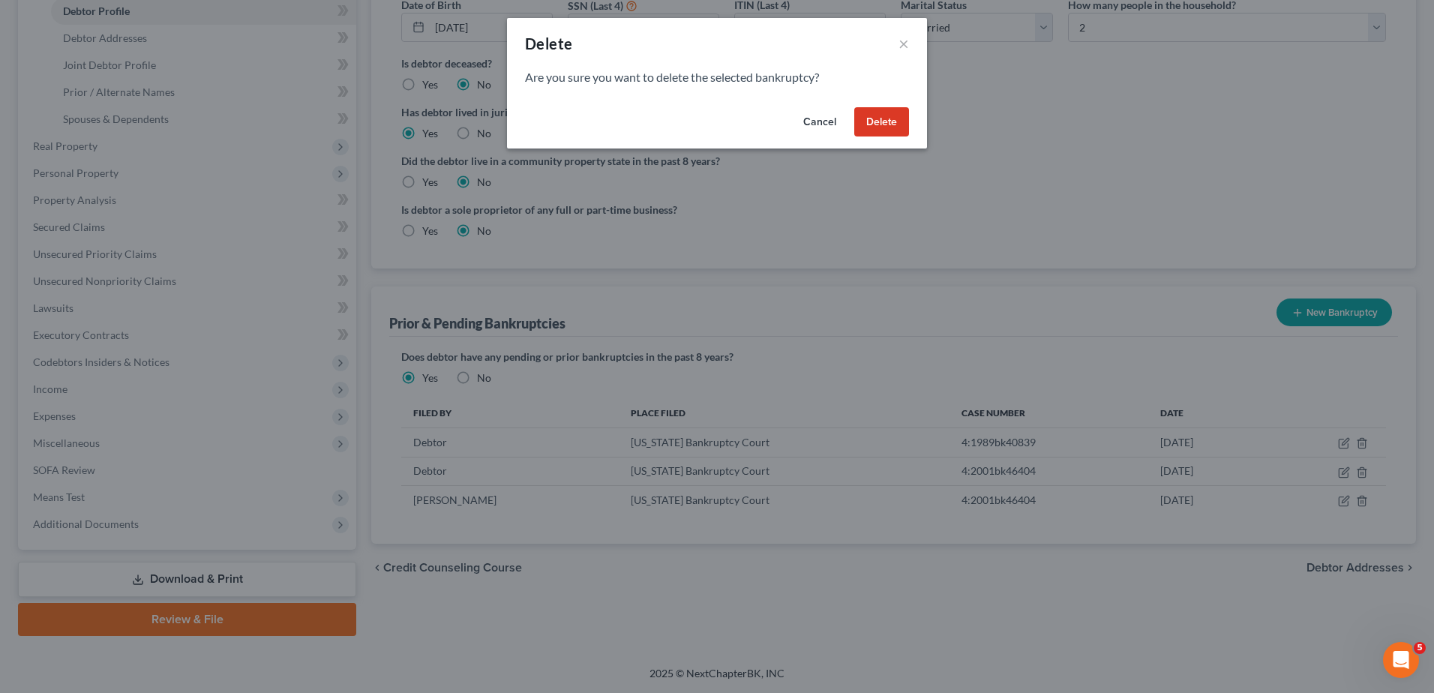
click at [899, 116] on button "Delete" at bounding box center [881, 122] width 55 height 30
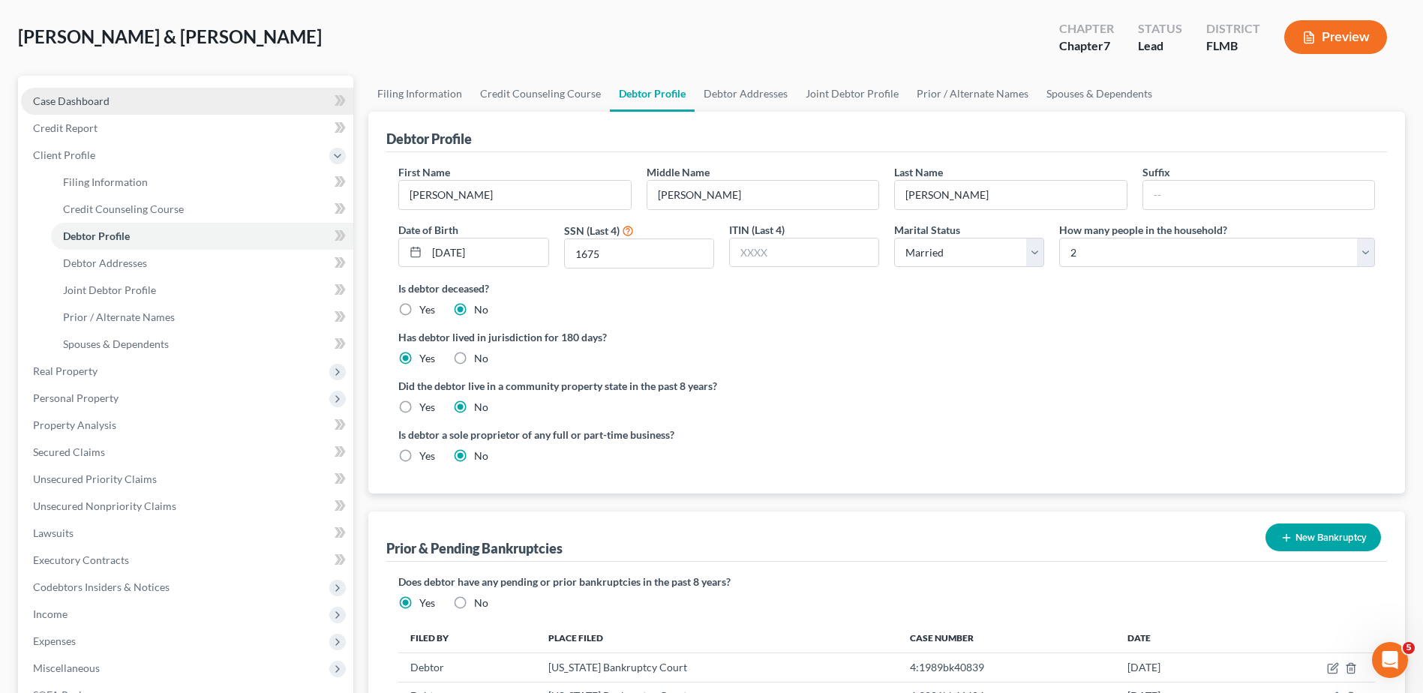
click at [116, 107] on link "Case Dashboard" at bounding box center [187, 101] width 332 height 27
